Goal: Information Seeking & Learning: Learn about a topic

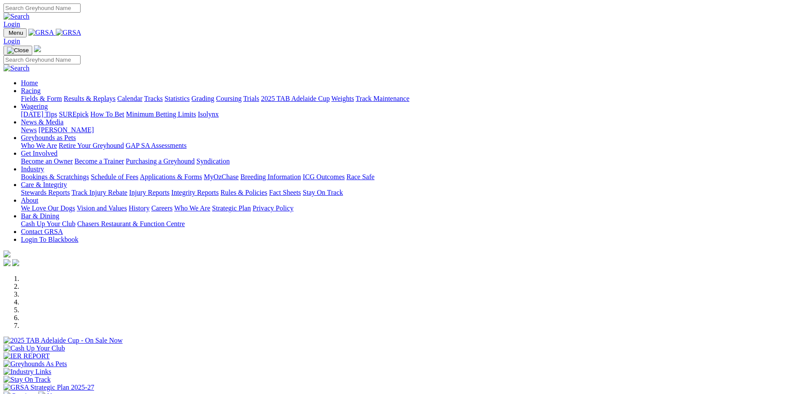
scroll to position [261, 0]
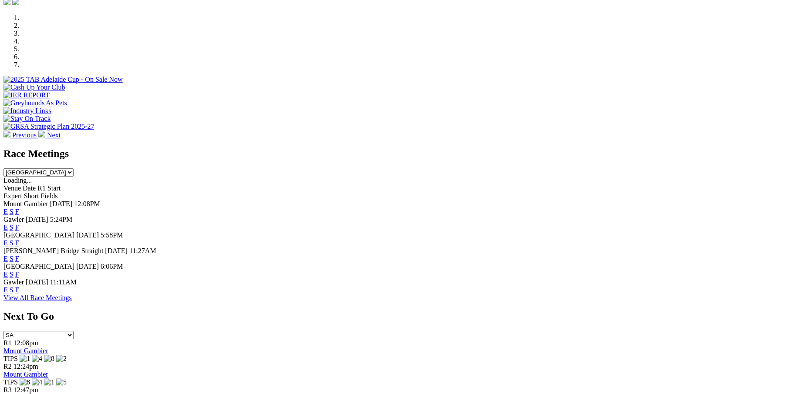
click at [19, 208] on link "F" at bounding box center [17, 211] width 4 height 7
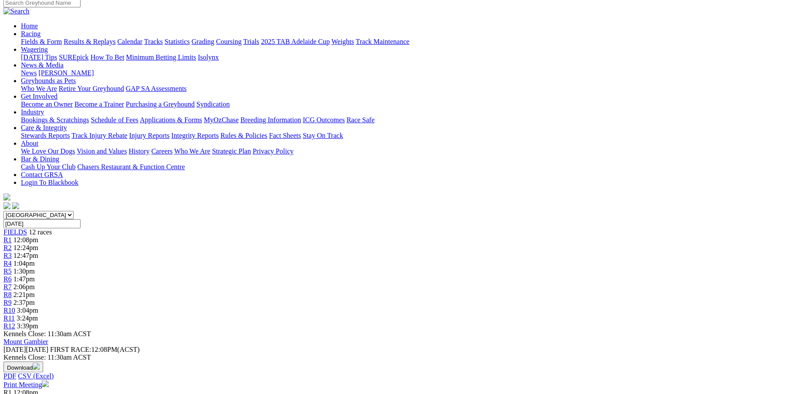
scroll to position [87, 0]
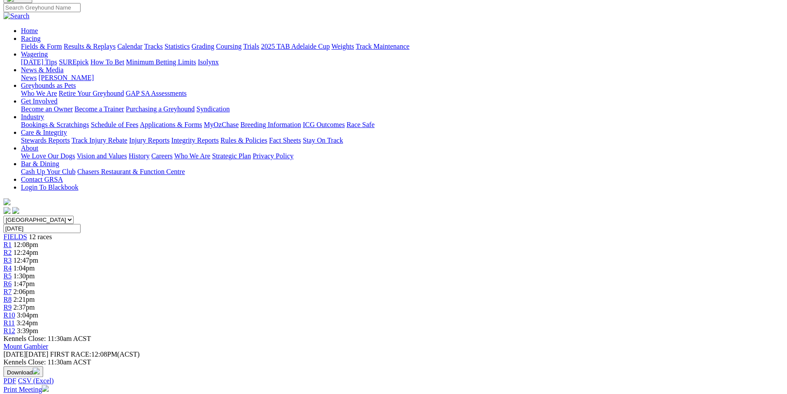
scroll to position [116, 0]
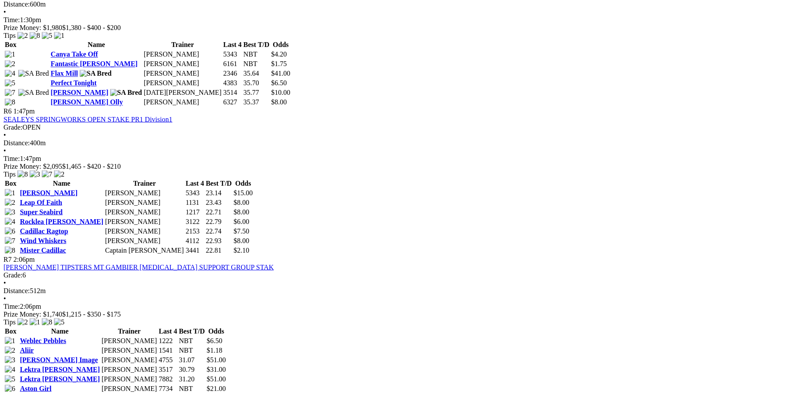
scroll to position [1074, 0]
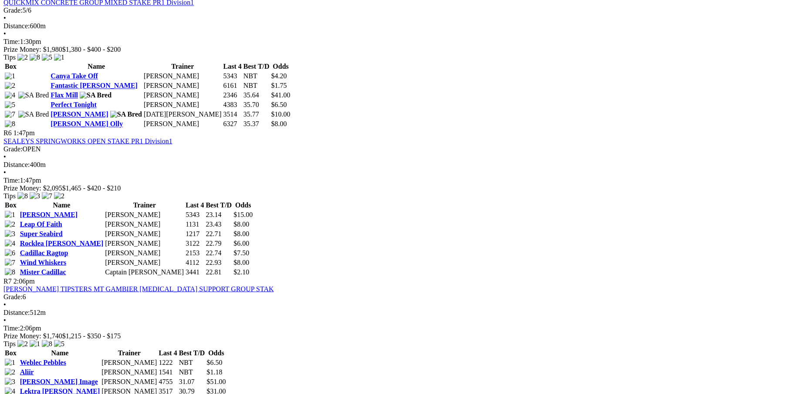
scroll to position [1103, 0]
